Goal: Information Seeking & Learning: Learn about a topic

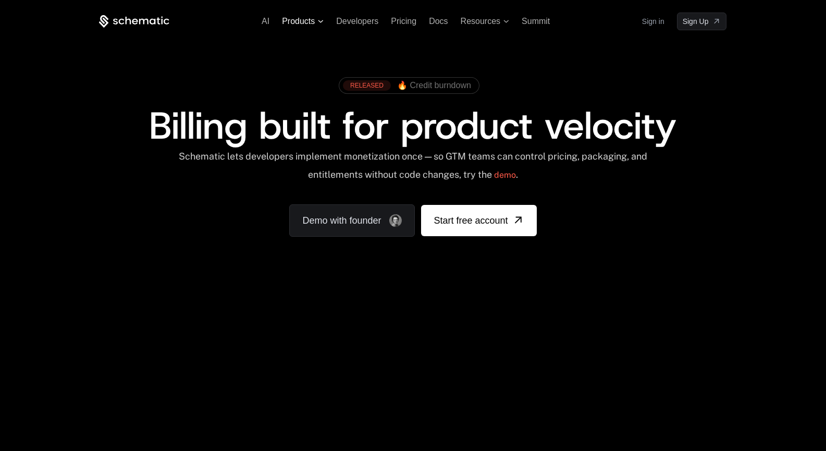
click at [319, 20] on icon at bounding box center [321, 21] width 6 height 3
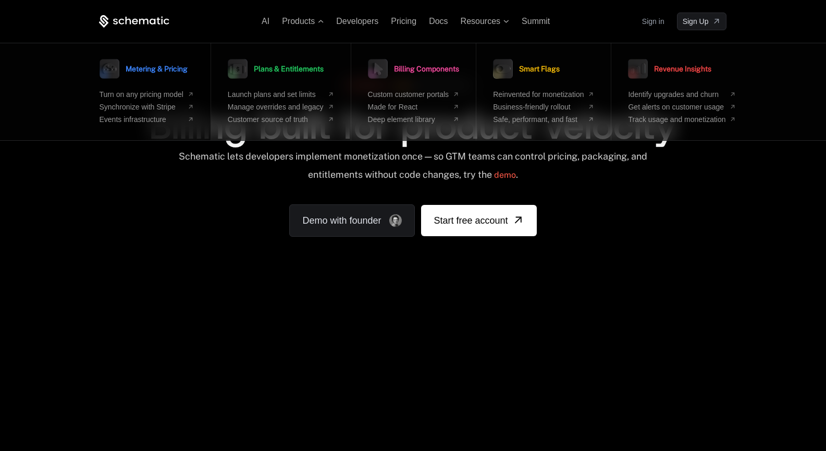
click at [169, 70] on span "Metering & Pricing" at bounding box center [157, 68] width 62 height 7
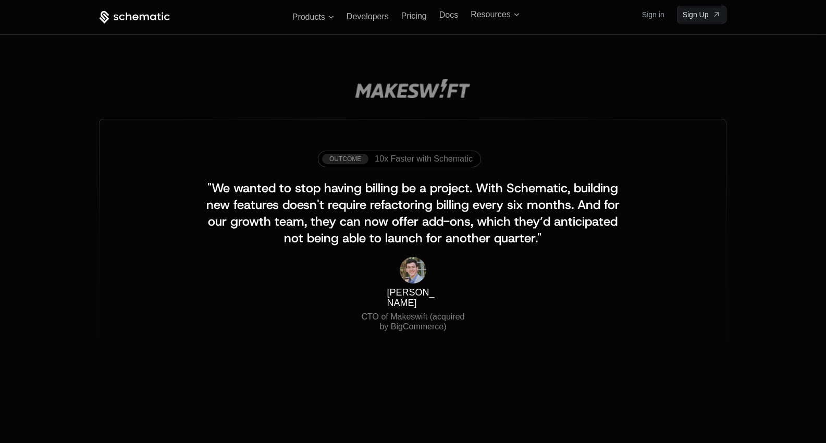
scroll to position [973, 0]
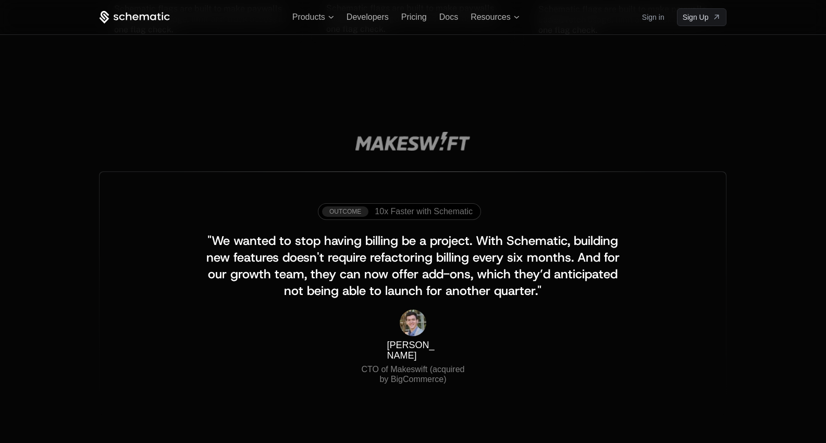
scroll to position [973, 0]
